Goal: Share content: Share content

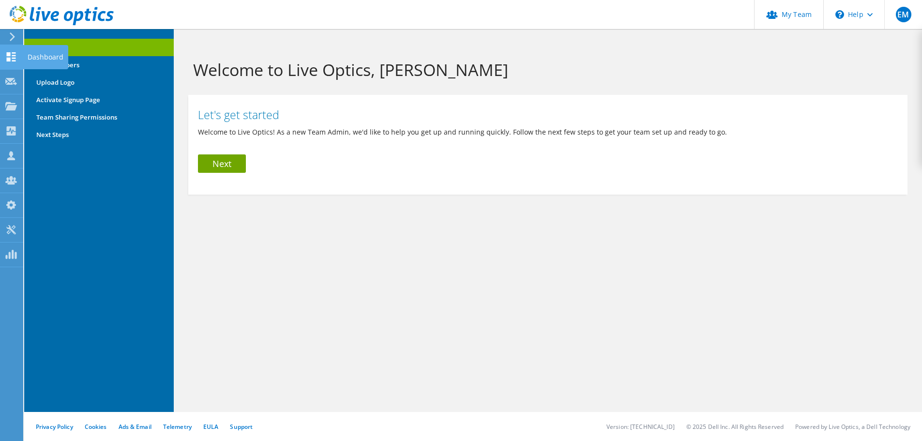
click at [10, 58] on use at bounding box center [11, 56] width 9 height 9
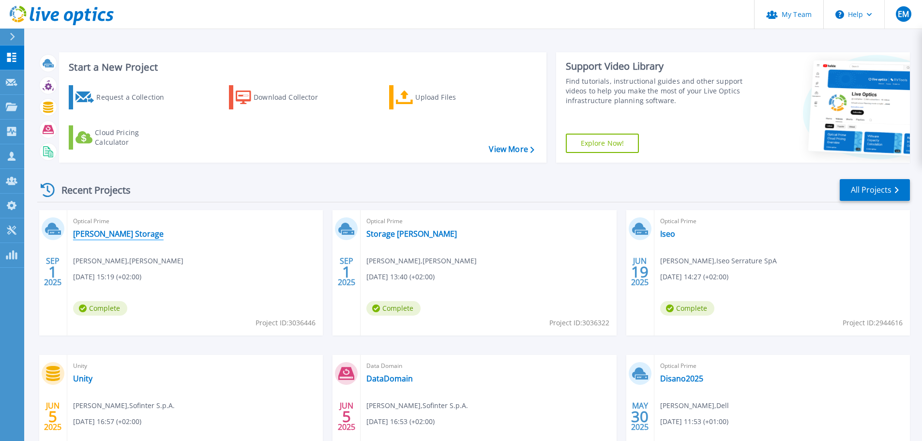
click at [98, 229] on link "Ognibene Storage" at bounding box center [118, 234] width 91 height 10
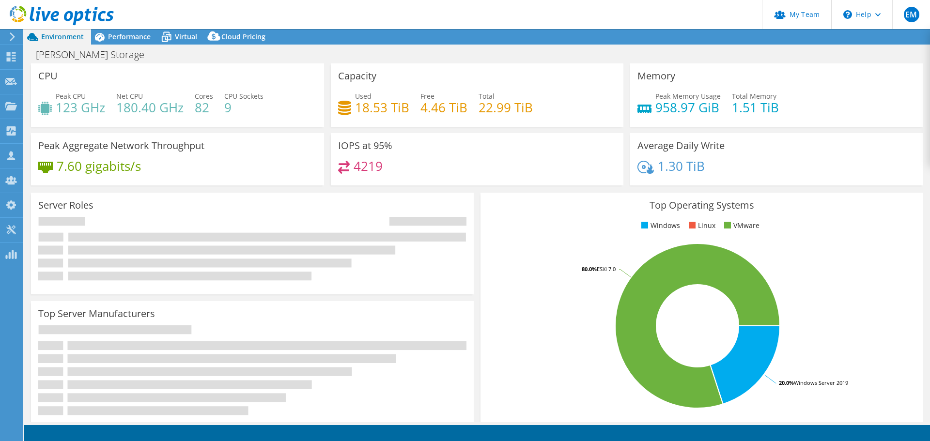
select select "USD"
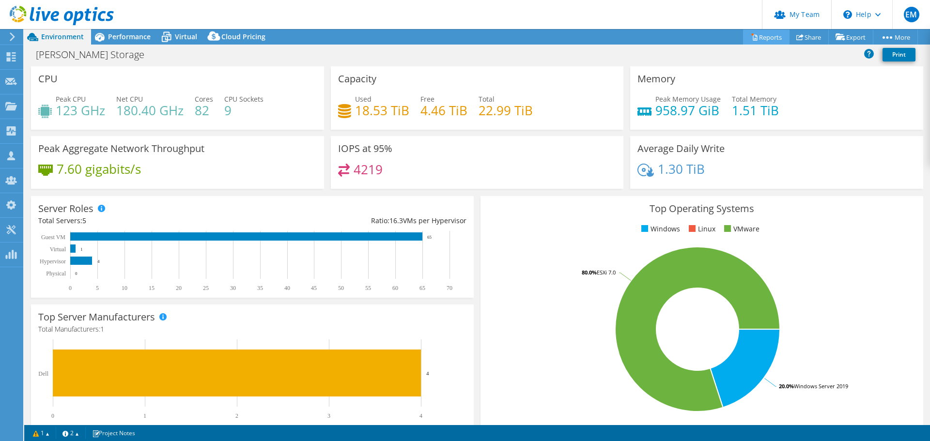
click at [757, 39] on link "Reports" at bounding box center [766, 37] width 46 height 15
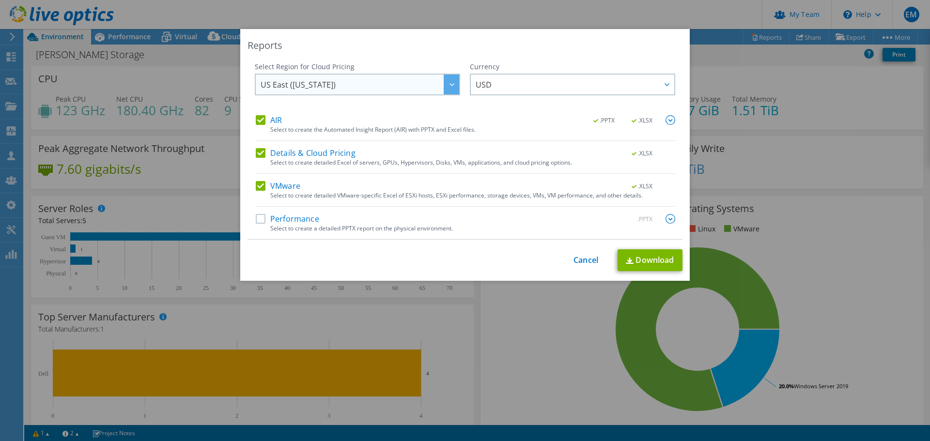
click at [420, 85] on span "US East (Virginia)" at bounding box center [359, 85] width 198 height 20
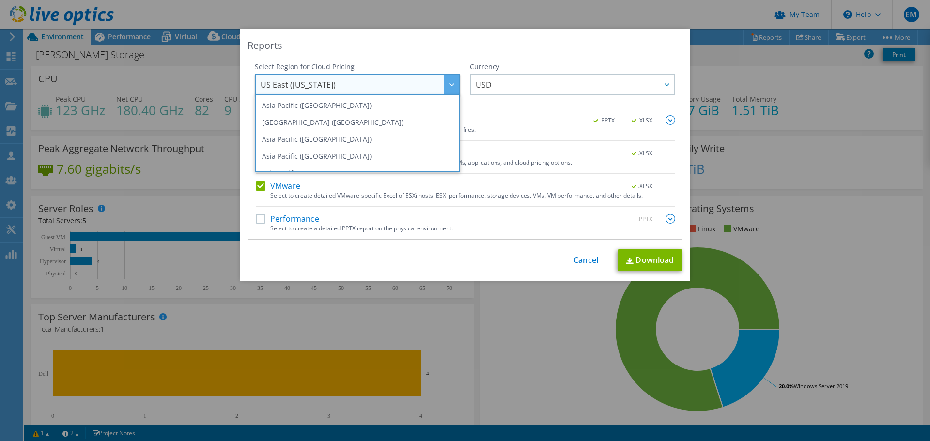
click at [411, 52] on div "Reports Select Region for Cloud Pricing Asia Pacific (Hong Kong) Asia Pacific (…" at bounding box center [464, 155] width 449 height 252
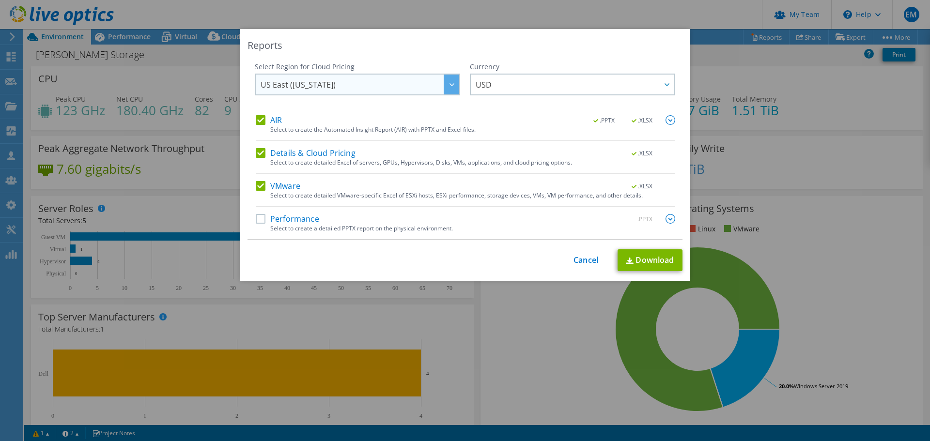
click at [443, 81] on div at bounding box center [450, 85] width 15 height 20
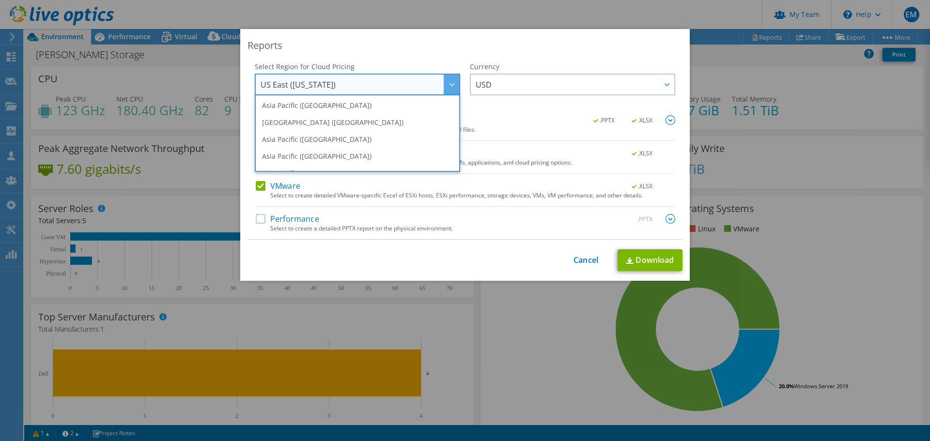
click at [461, 44] on div "Reports" at bounding box center [464, 46] width 435 height 14
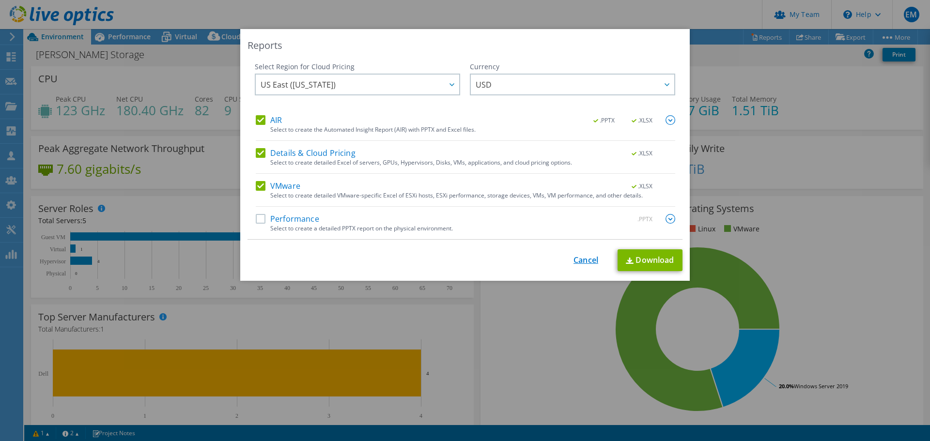
click at [580, 258] on link "Cancel" at bounding box center [585, 260] width 25 height 9
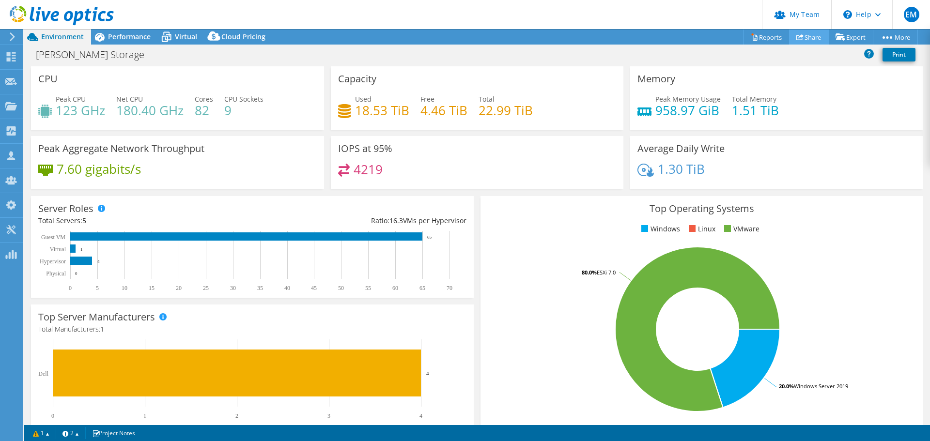
click at [808, 37] on link "Share" at bounding box center [809, 37] width 40 height 15
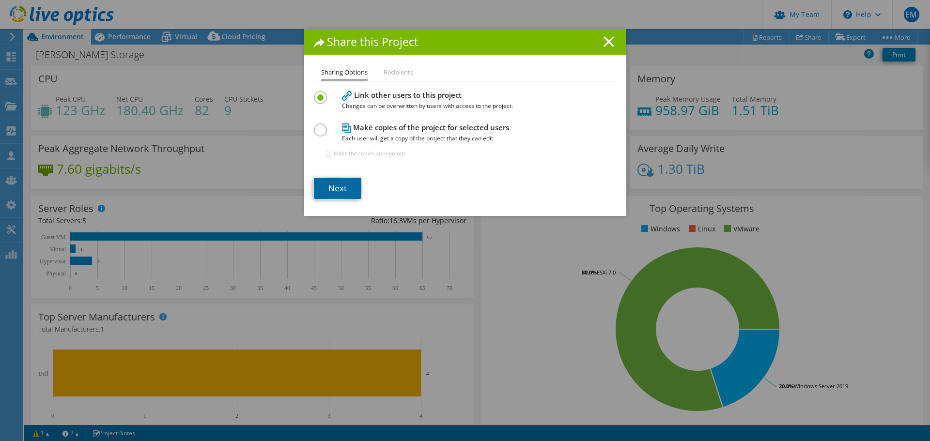
click at [335, 190] on link "Next" at bounding box center [337, 188] width 47 height 21
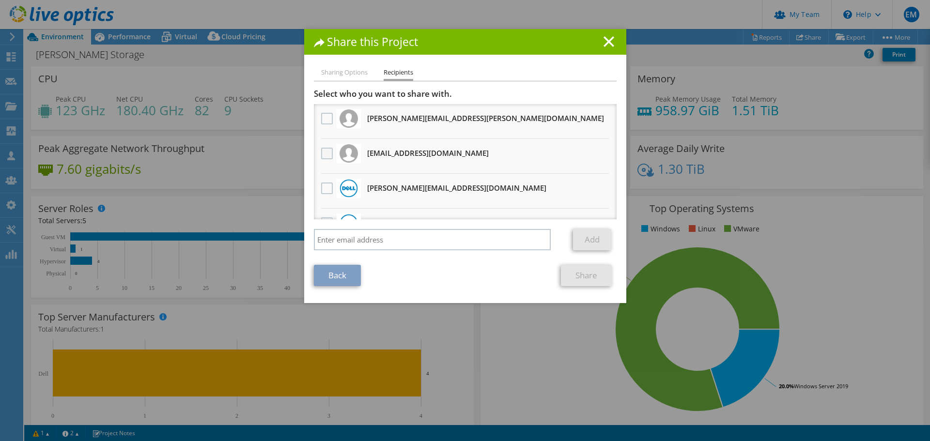
click at [321, 154] on label at bounding box center [328, 154] width 14 height 12
click at [0, 0] on input "checkbox" at bounding box center [0, 0] width 0 height 0
click at [579, 276] on link "Share" at bounding box center [586, 275] width 51 height 21
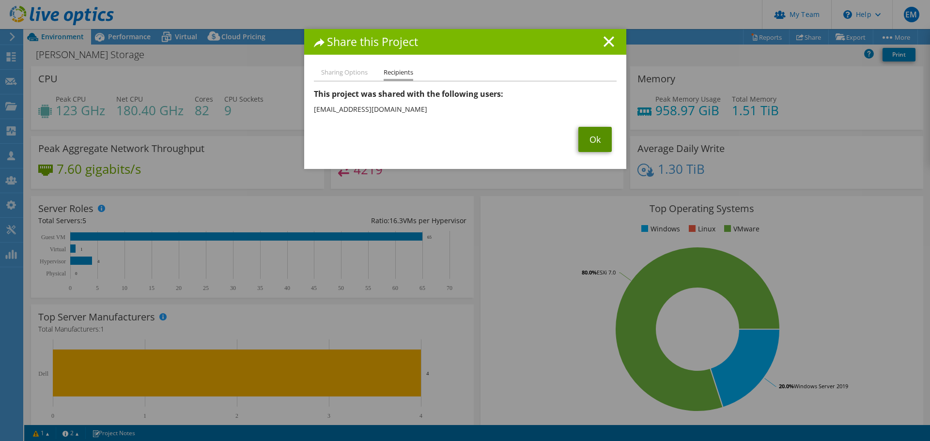
click at [587, 137] on link "Ok" at bounding box center [594, 139] width 33 height 25
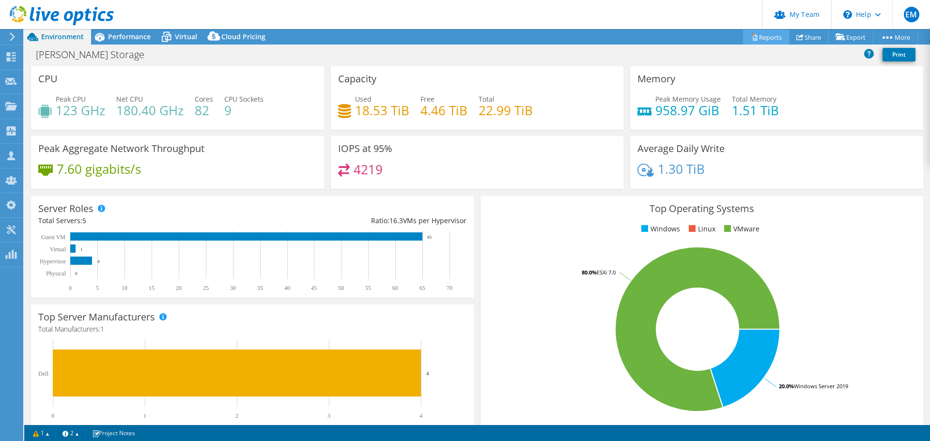
click at [761, 39] on link "Reports" at bounding box center [766, 37] width 46 height 15
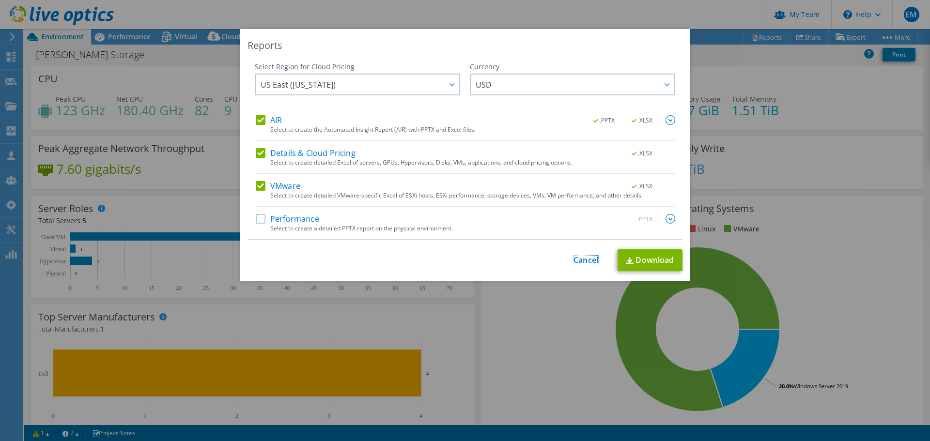
click at [573, 261] on link "Cancel" at bounding box center [585, 260] width 25 height 9
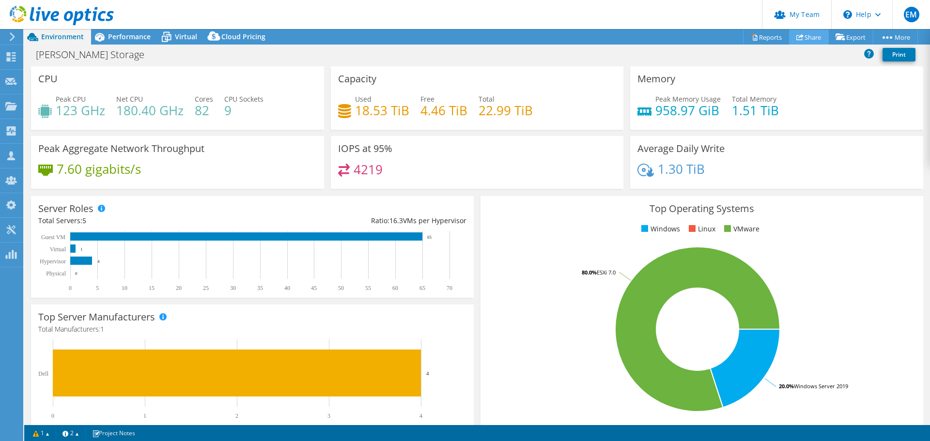
click at [800, 41] on link "Share" at bounding box center [809, 37] width 40 height 15
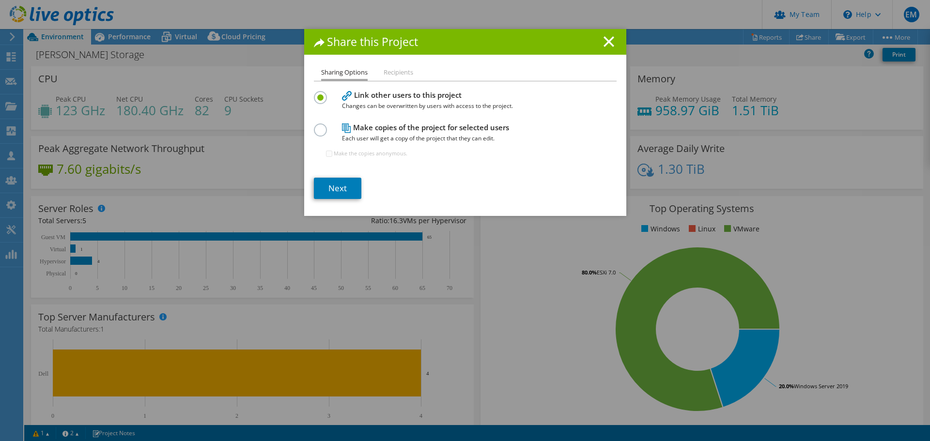
click at [399, 76] on li "Recipients" at bounding box center [398, 73] width 30 height 12
click at [396, 73] on li "Recipients" at bounding box center [398, 73] width 30 height 12
click at [604, 43] on line at bounding box center [609, 42] width 10 height 10
